Goal: Task Accomplishment & Management: Manage account settings

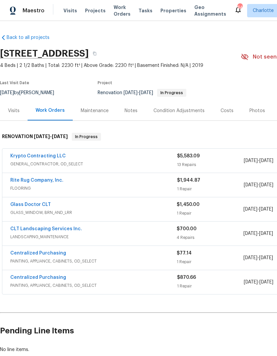
scroll to position [15, 0]
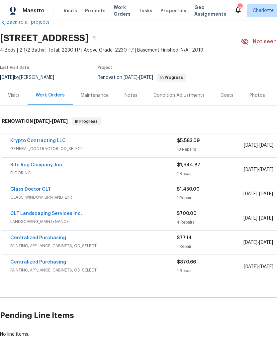
click at [65, 8] on span "Visits" at bounding box center [71, 10] width 14 height 7
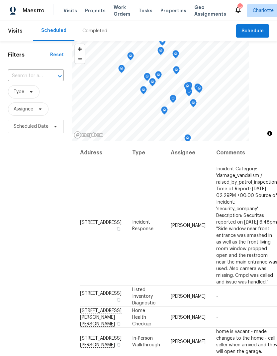
click at [42, 74] on input "text" at bounding box center [26, 76] width 37 height 10
type input "133 dev"
click at [18, 98] on li "[STREET_ADDRESS][PERSON_NAME]" at bounding box center [36, 95] width 56 height 18
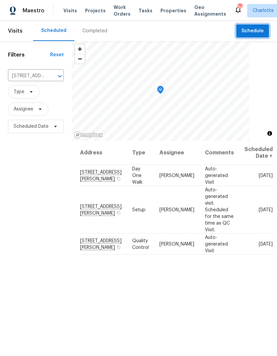
click at [254, 32] on span "Schedule" at bounding box center [253, 31] width 22 height 8
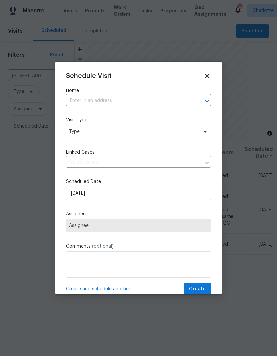
click at [203, 101] on icon "Open" at bounding box center [207, 101] width 8 height 8
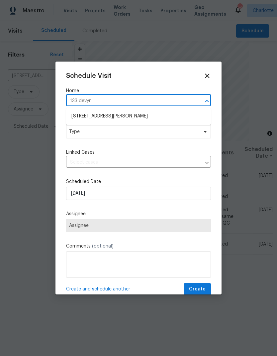
type input "133 devy"
click at [81, 116] on li "[STREET_ADDRESS][PERSON_NAME]" at bounding box center [138, 116] width 145 height 11
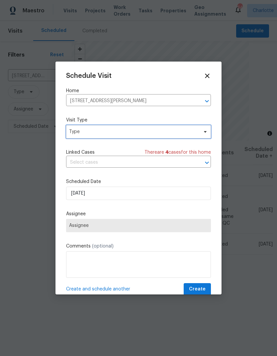
click at [207, 132] on icon at bounding box center [205, 131] width 5 height 5
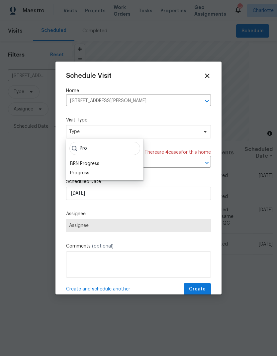
type input "Pro"
click at [73, 175] on div "Progress" at bounding box center [79, 173] width 19 height 7
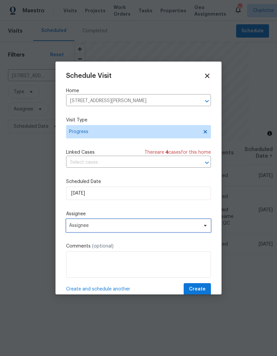
click at [201, 228] on span at bounding box center [204, 225] width 7 height 5
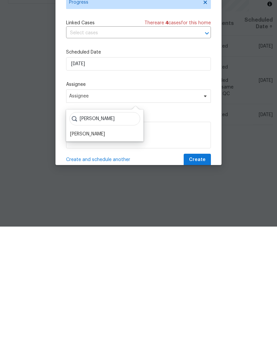
type input "[PERSON_NAME]"
click at [78, 260] on div "[PERSON_NAME]" at bounding box center [87, 263] width 35 height 7
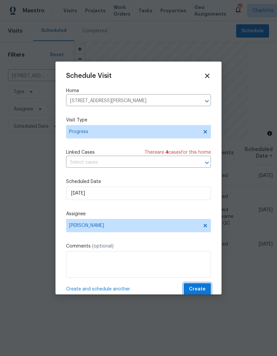
click at [201, 289] on span "Create" at bounding box center [197, 289] width 17 height 8
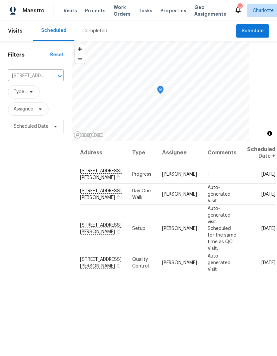
click at [96, 9] on span "Projects" at bounding box center [95, 10] width 21 height 7
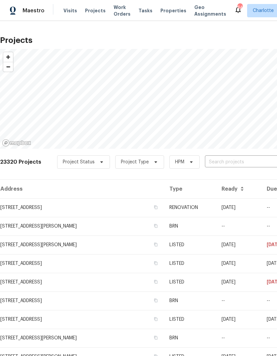
click at [239, 163] on input "text" at bounding box center [243, 162] width 76 height 10
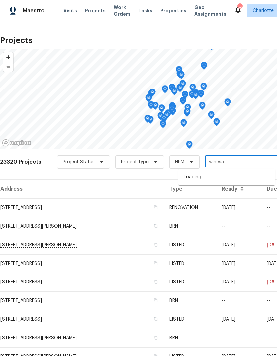
type input "winesap"
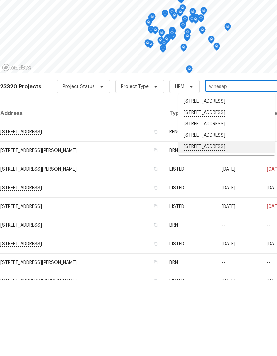
click at [243, 217] on li "3259 Winesap Dr, Dallas, NC 28034" at bounding box center [227, 222] width 97 height 11
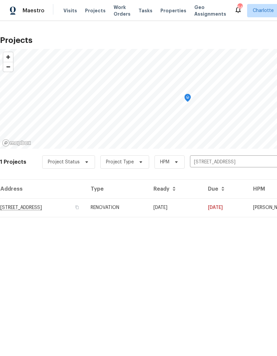
click at [203, 207] on td "08/29/25" at bounding box center [175, 207] width 55 height 19
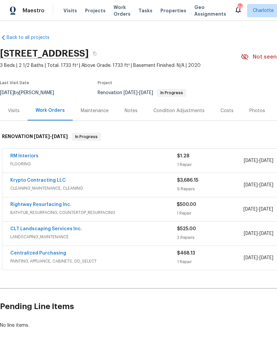
click at [22, 207] on link "Rightway Resurfacing Inc." at bounding box center [40, 204] width 61 height 5
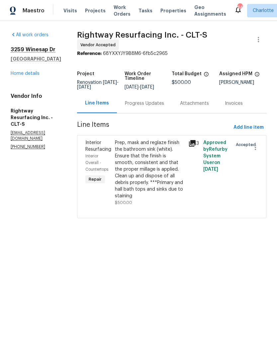
click at [164, 107] on div "Progress Updates" at bounding box center [144, 103] width 39 height 7
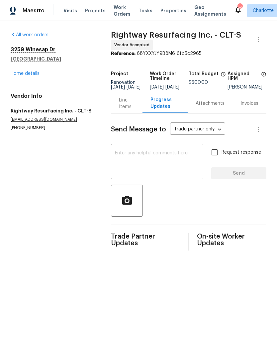
click at [189, 157] on textarea at bounding box center [157, 162] width 84 height 23
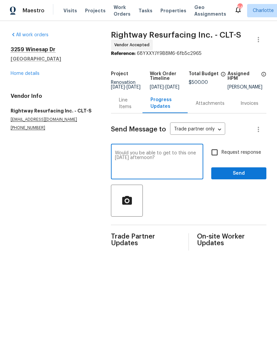
type textarea "Would you be able to get to this one on Friday afternoon?"
click at [219, 154] on input "Request response" at bounding box center [215, 152] width 14 height 14
checkbox input "true"
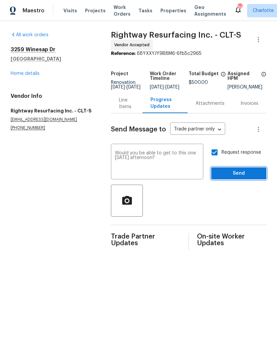
click at [251, 178] on span "Send" at bounding box center [239, 173] width 45 height 8
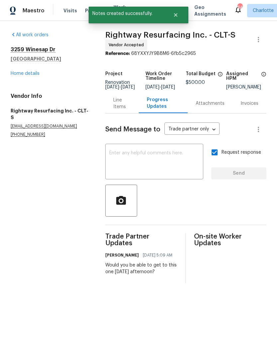
click at [17, 74] on link "Home details" at bounding box center [25, 73] width 29 height 5
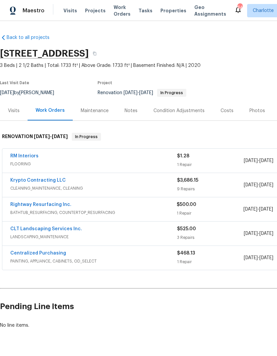
click at [15, 154] on link "RM Interiors" at bounding box center [24, 156] width 28 height 5
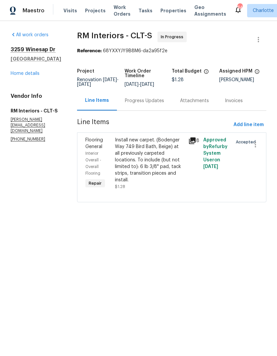
click at [159, 148] on div "Install new carpet. (Bodenger Way 749 Bird Bath, Beige) at all previously carpe…" at bounding box center [150, 160] width 70 height 47
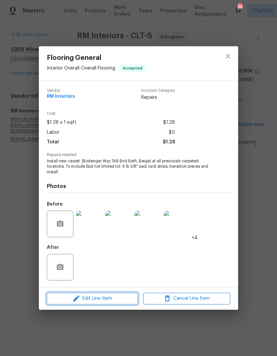
click at [107, 301] on span "Edit Line Item" at bounding box center [92, 298] width 87 height 8
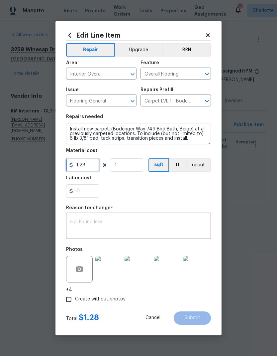
click at [95, 164] on input "1.28" at bounding box center [82, 164] width 33 height 13
type input "1466.39"
click at [196, 220] on textarea at bounding box center [138, 227] width 137 height 14
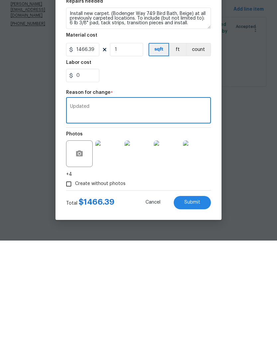
type textarea "Updated"
click at [200, 315] on span "Submit" at bounding box center [193, 317] width 16 height 5
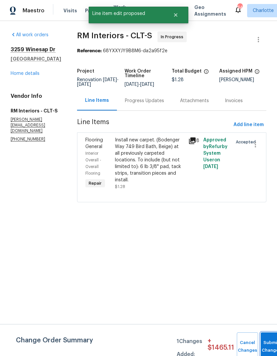
click at [267, 339] on button "Submit Changes" at bounding box center [271, 346] width 21 height 29
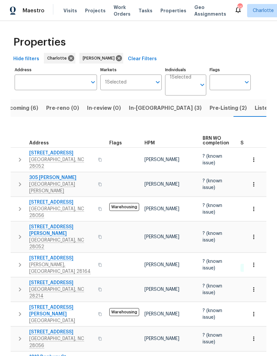
click at [146, 106] on span "In-reno (3)" at bounding box center [165, 107] width 73 height 9
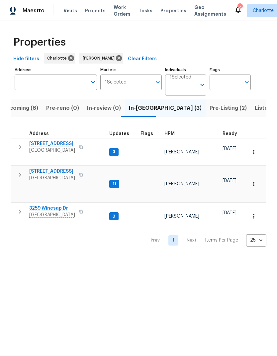
click at [21, 146] on icon "button" at bounding box center [20, 147] width 8 height 8
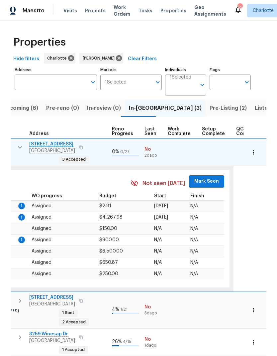
scroll to position [0, 295]
click at [208, 177] on span "Mark Seen" at bounding box center [207, 181] width 25 height 8
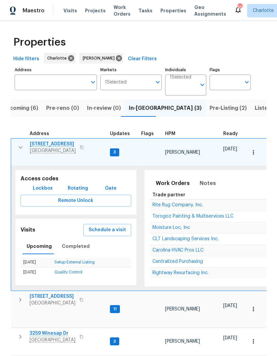
scroll to position [0, 0]
click at [19, 146] on icon "button" at bounding box center [21, 147] width 8 height 8
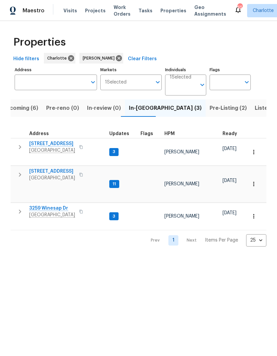
click at [20, 171] on icon "button" at bounding box center [20, 175] width 8 height 8
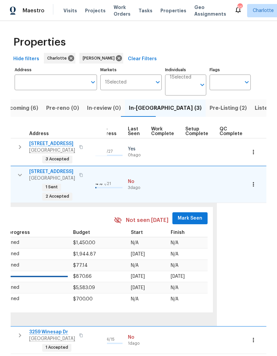
scroll to position [0, 311]
click at [186, 214] on span "Mark Seen" at bounding box center [190, 218] width 25 height 8
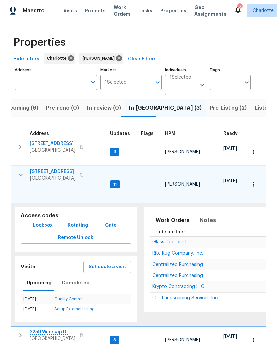
scroll to position [0, 0]
click at [21, 171] on icon "button" at bounding box center [21, 175] width 8 height 8
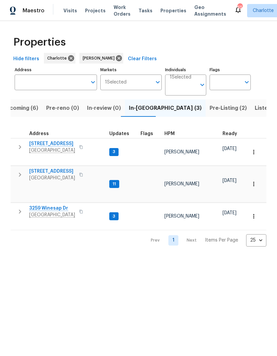
click at [20, 208] on icon "button" at bounding box center [20, 212] width 8 height 8
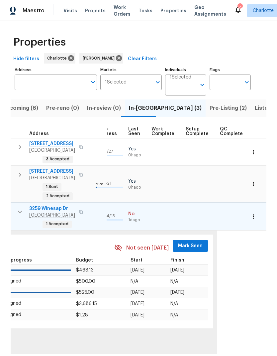
click at [184, 242] on span "Mark Seen" at bounding box center [190, 246] width 25 height 8
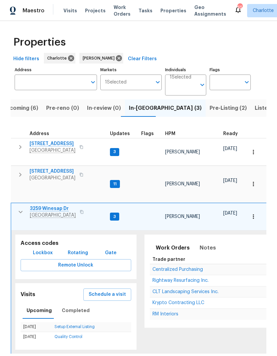
click at [21, 208] on icon "button" at bounding box center [21, 212] width 8 height 8
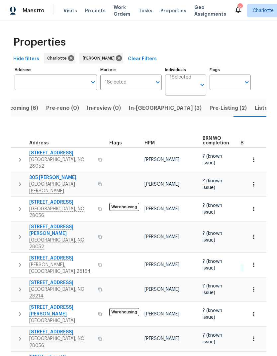
scroll to position [12, 0]
click at [255, 103] on span "Listed (18)" at bounding box center [269, 107] width 28 height 9
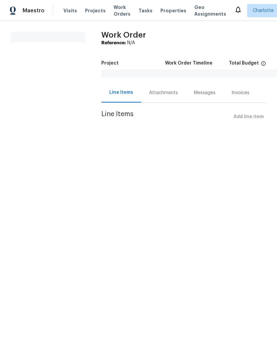
click at [17, 77] on section "All work orders" at bounding box center [48, 81] width 75 height 99
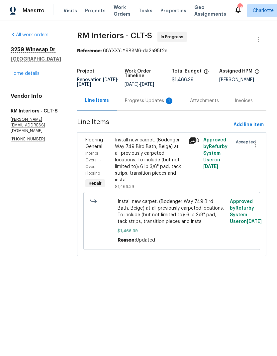
click at [134, 101] on div "Progress Updates 1" at bounding box center [149, 100] width 49 height 7
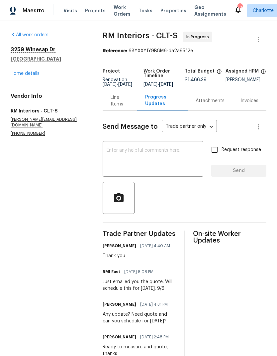
click at [12, 75] on link "Home details" at bounding box center [25, 73] width 29 height 5
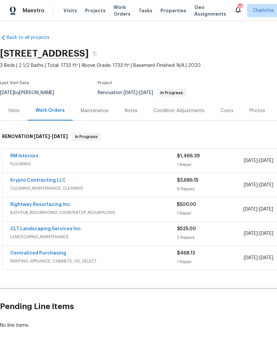
click at [133, 108] on div "Notes" at bounding box center [131, 110] width 13 height 7
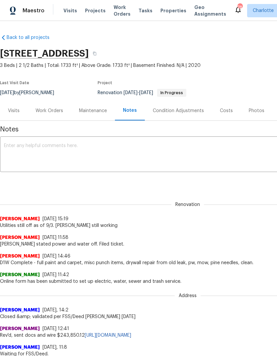
click at [178, 151] on textarea at bounding box center [188, 154] width 368 height 23
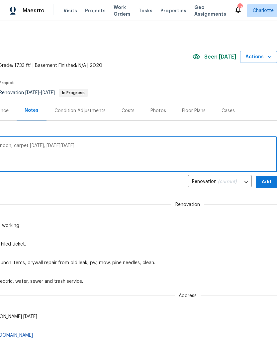
scroll to position [0, 98]
type textarea "GC finalizing Friday, resurface Friday afternoon, carpet Saturday, clean Monday"
click at [268, 181] on span "Add" at bounding box center [266, 182] width 11 height 8
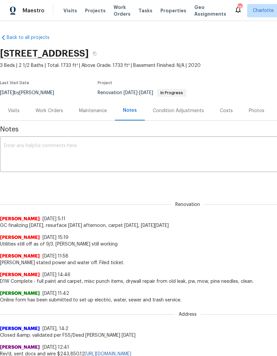
scroll to position [0, 0]
click at [85, 12] on span "Projects" at bounding box center [95, 10] width 21 height 7
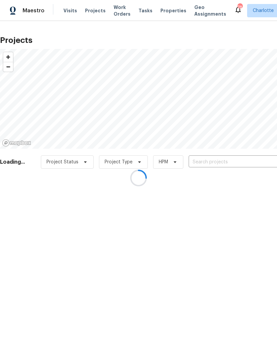
click at [243, 162] on div at bounding box center [138, 178] width 277 height 356
click at [243, 161] on div at bounding box center [138, 178] width 277 height 356
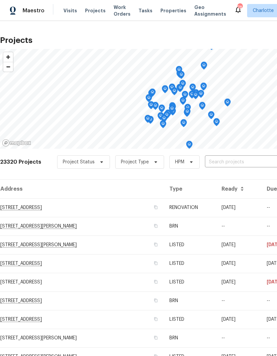
click at [242, 161] on input "text" at bounding box center [243, 162] width 76 height 10
type input "green app"
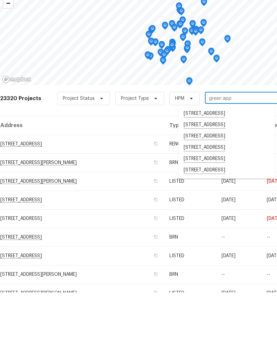
click at [236, 228] on li "[STREET_ADDRESS]" at bounding box center [227, 233] width 97 height 11
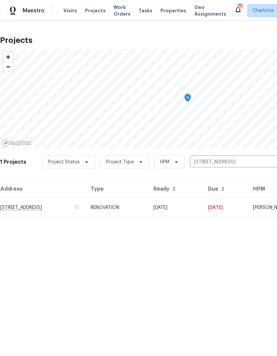
click at [236, 210] on td "09/05/25" at bounding box center [225, 207] width 45 height 19
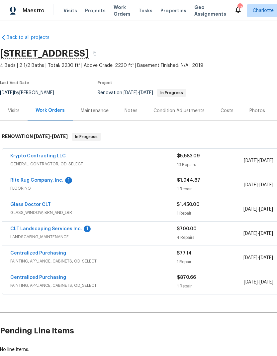
click at [19, 229] on link "CLT Landscaping Services Inc." at bounding box center [46, 229] width 72 height 5
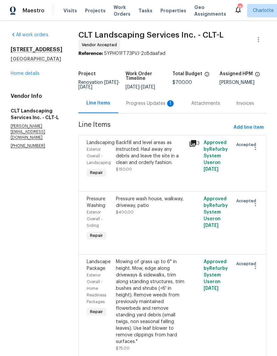
click at [164, 103] on div "Progress Updates 1" at bounding box center [150, 103] width 49 height 7
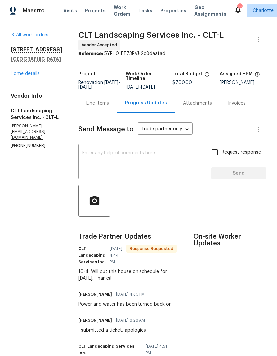
click at [172, 158] on textarea at bounding box center [141, 162] width 117 height 23
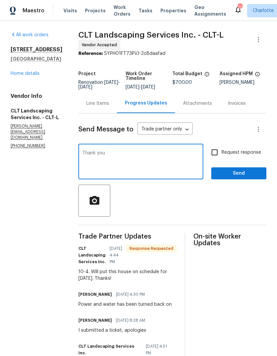
type textarea "Thank you"
click at [242, 172] on span "Send" at bounding box center [239, 173] width 45 height 8
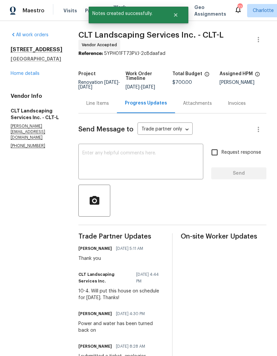
click at [16, 76] on link "Home details" at bounding box center [25, 73] width 29 height 5
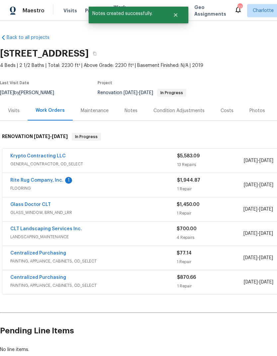
click at [14, 180] on link "Rite Rug Company, Inc." at bounding box center [36, 180] width 53 height 5
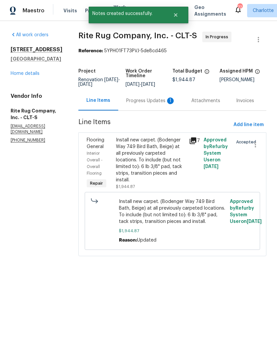
click at [151, 104] on div "Progress Updates 1" at bounding box center [150, 100] width 49 height 7
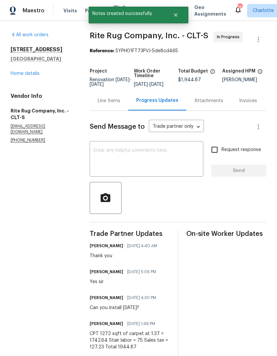
click at [11, 72] on link "Home details" at bounding box center [25, 73] width 29 height 5
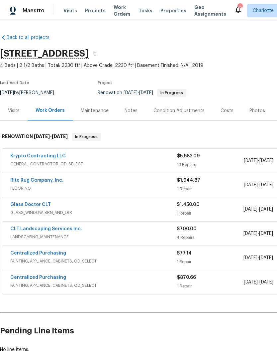
click at [137, 113] on div "Notes" at bounding box center [131, 111] width 29 height 20
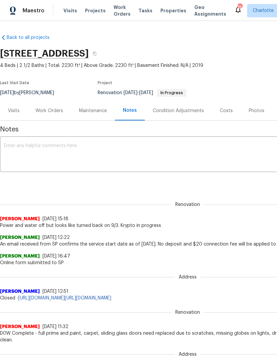
click at [200, 150] on textarea at bounding box center [188, 154] width 368 height 23
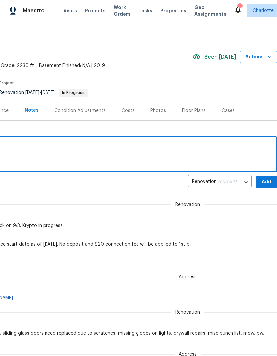
scroll to position [0, 98]
type textarea "Carpet [DATE], clean [DATE]"
click at [270, 180] on span "Add" at bounding box center [266, 182] width 11 height 8
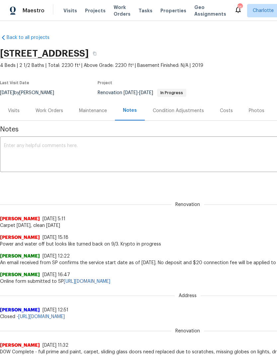
scroll to position [0, 0]
click at [64, 11] on span "Visits" at bounding box center [71, 10] width 14 height 7
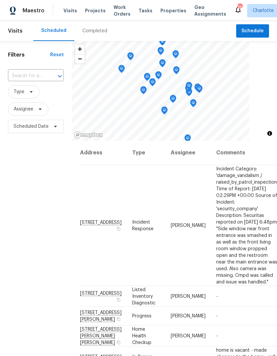
click at [16, 77] on input "text" at bounding box center [26, 76] width 37 height 10
type input "3032 green"
click at [16, 97] on li "[STREET_ADDRESS]" at bounding box center [36, 91] width 56 height 11
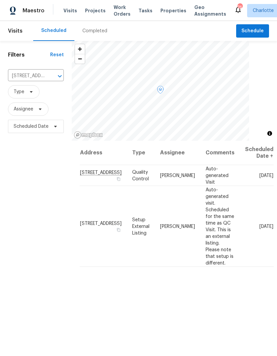
click at [0, 0] on icon at bounding box center [0, 0] width 0 height 0
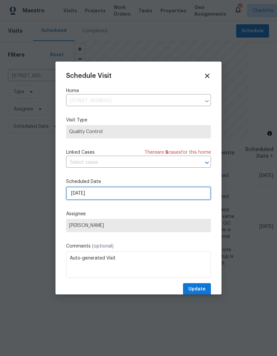
click at [189, 195] on input "[DATE]" at bounding box center [138, 193] width 145 height 13
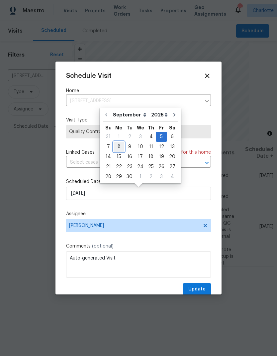
click at [120, 145] on div "8" at bounding box center [119, 146] width 11 height 9
type input "[DATE]"
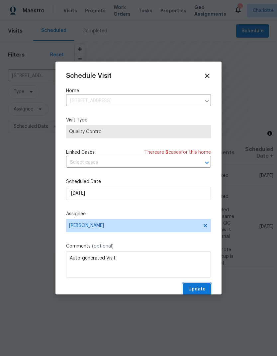
click at [201, 290] on span "Update" at bounding box center [197, 289] width 17 height 8
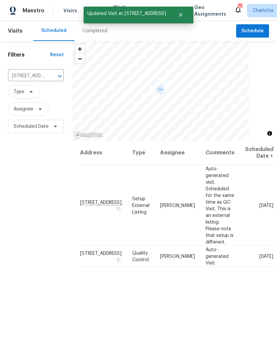
click at [0, 0] on icon at bounding box center [0, 0] width 0 height 0
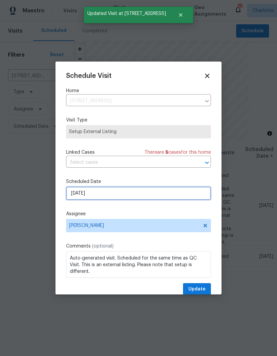
click at [134, 197] on input "[DATE]" at bounding box center [138, 193] width 145 height 13
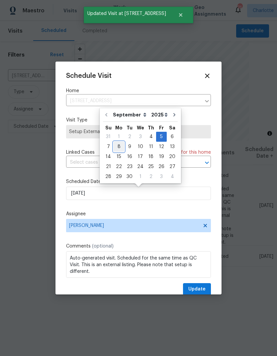
click at [119, 146] on div "8" at bounding box center [119, 146] width 11 height 9
type input "[DATE]"
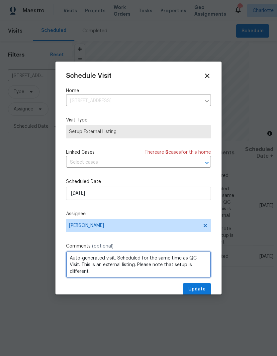
click at [76, 258] on textarea "Auto-generated visit. Scheduled for the same time as QC Visit. This is an exter…" at bounding box center [138, 264] width 145 height 27
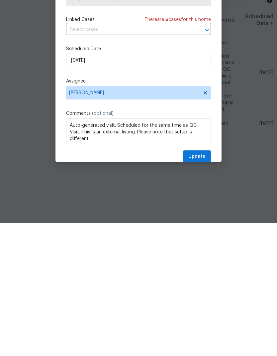
click at [75, 258] on html "Maestro Visits Projects Work Orders Tasks Properties Geo Assignments 76 [PERSON…" at bounding box center [138, 178] width 277 height 356
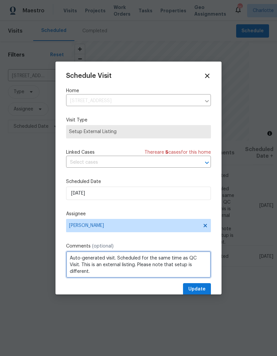
click at [78, 258] on textarea "Auto-generated visit. Scheduled for the same time as QC Visit. This is an exter…" at bounding box center [138, 264] width 145 height 27
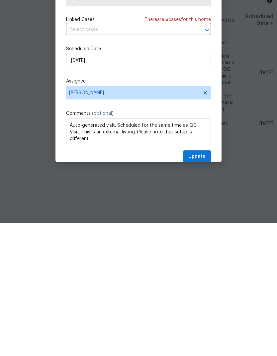
click at [77, 255] on html "Maestro Visits Projects Work Orders Tasks Properties Geo Assignments 76 [PERSON…" at bounding box center [138, 178] width 277 height 356
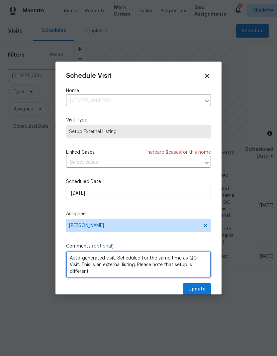
click at [73, 258] on textarea "Auto-generated visit. Scheduled for the same time as QC Visit. This is an exter…" at bounding box center [138, 264] width 145 height 27
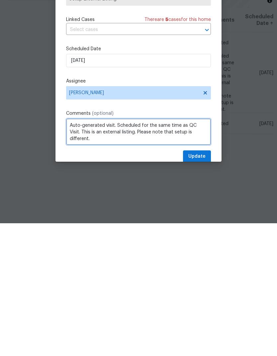
click at [73, 251] on textarea "Auto-generated visit. Scheduled for the same time as QC Visit. This is an exter…" at bounding box center [138, 264] width 145 height 27
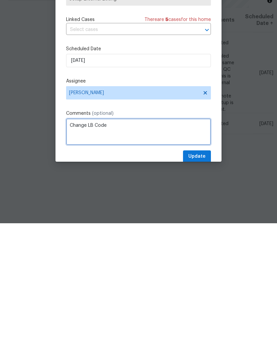
type textarea "Change LB Code"
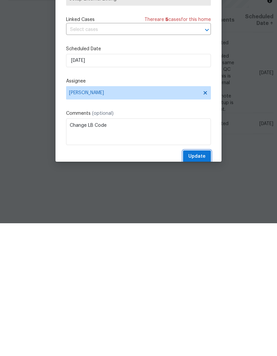
click at [201, 285] on span "Update" at bounding box center [197, 289] width 17 height 8
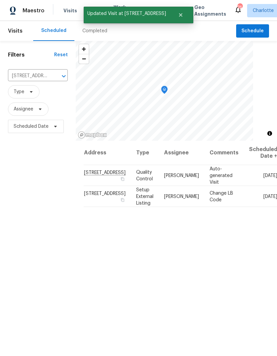
scroll to position [0, 0]
click at [52, 75] on icon "Clear" at bounding box center [55, 76] width 7 height 7
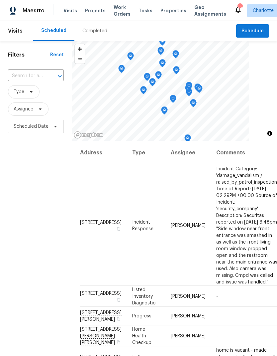
click at [17, 79] on input "text" at bounding box center [26, 76] width 37 height 10
type input "3259 win"
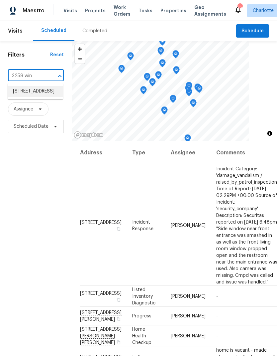
click at [19, 91] on li "[STREET_ADDRESS]" at bounding box center [36, 91] width 56 height 11
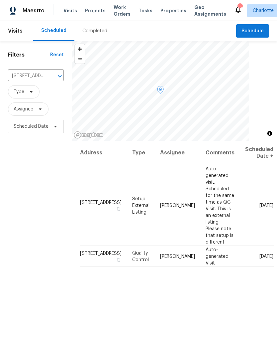
click at [0, 0] on icon at bounding box center [0, 0] width 0 height 0
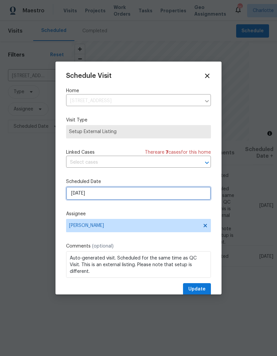
click at [153, 193] on input "[DATE]" at bounding box center [138, 193] width 145 height 13
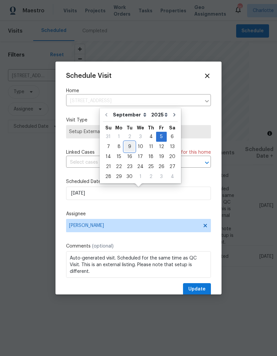
click at [128, 147] on div "9" at bounding box center [129, 146] width 11 height 9
type input "[DATE]"
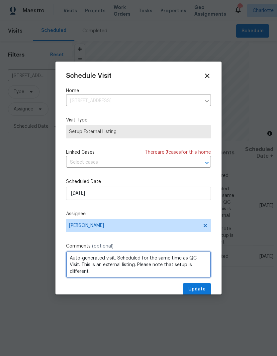
click at [78, 255] on textarea "Auto-generated visit. Scheduled for the same time as QC Visit. This is an exter…" at bounding box center [138, 264] width 145 height 27
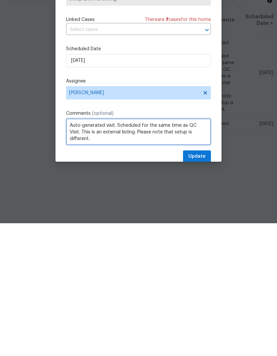
click at [77, 251] on textarea "Auto-generated visit. Scheduled for the same time as QC Visit. This is an exter…" at bounding box center [138, 264] width 145 height 27
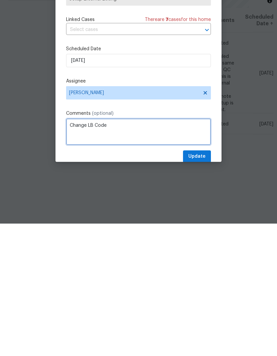
type textarea "Change LB Code"
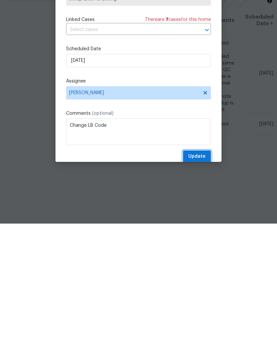
click at [209, 283] on button "Update" at bounding box center [197, 289] width 28 height 12
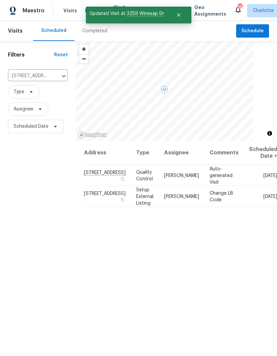
click at [0, 0] on span at bounding box center [0, 0] width 0 height 0
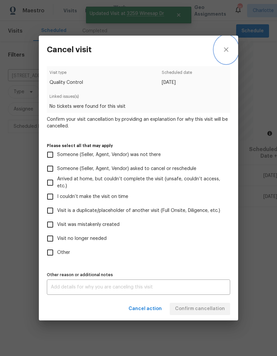
click at [227, 46] on icon "close" at bounding box center [227, 50] width 8 height 8
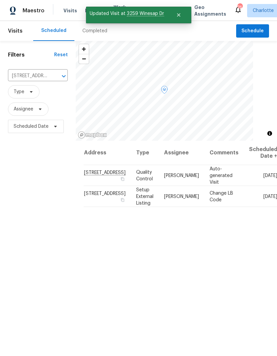
click at [0, 0] on icon at bounding box center [0, 0] width 0 height 0
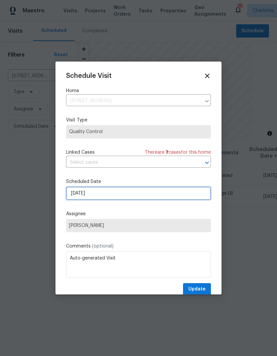
click at [163, 196] on input "9/5/2025" at bounding box center [138, 193] width 145 height 13
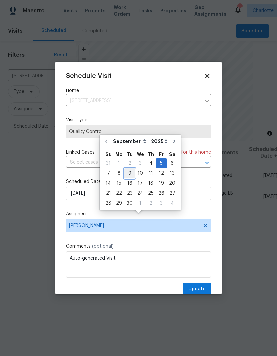
click at [131, 169] on div "9" at bounding box center [129, 173] width 11 height 9
type input "9/9/2025"
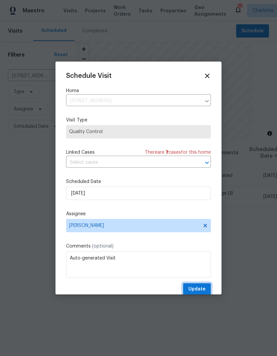
click at [200, 290] on span "Update" at bounding box center [197, 289] width 17 height 8
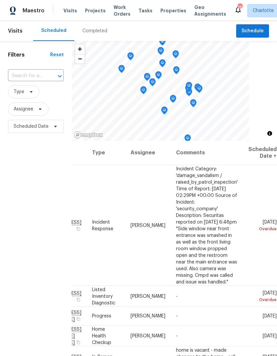
scroll to position [0, 57]
click at [8, 214] on div "Filters Reset ​ Type Assignee Scheduled Date" at bounding box center [36, 233] width 72 height 385
click at [7, 213] on div "Filters Reset ​ Type Assignee Scheduled Date" at bounding box center [36, 233] width 72 height 385
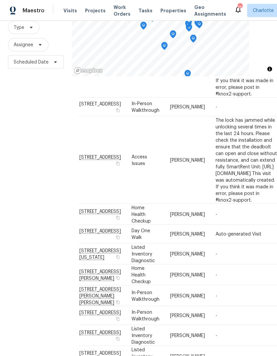
scroll to position [0, 0]
